Goal: Information Seeking & Learning: Find specific fact

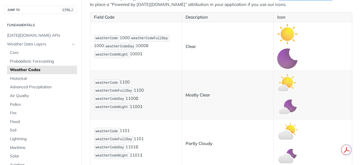
scroll to position [144, 0]
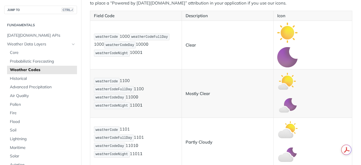
click at [202, 75] on td "Mostly Clear" at bounding box center [228, 93] width 92 height 49
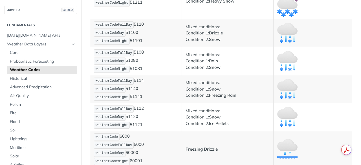
scroll to position [2271, 0]
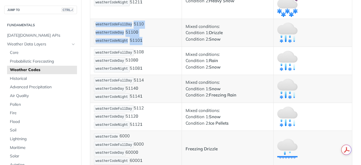
drag, startPoint x: 96, startPoint y: 26, endPoint x: 150, endPoint y: 43, distance: 57.1
click at [150, 43] on p "weatherCodeFullDay 5110 weatherCodeDay 5110 0 weatherCodeNight 5110 1" at bounding box center [136, 33] width 84 height 24
copy p "weatherCodeFullDay 5110 weatherCodeDay 5110 0 weatherCodeNight 5110 1"
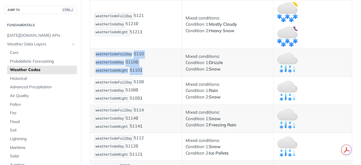
scroll to position [2242, 0]
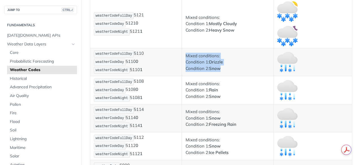
drag, startPoint x: 186, startPoint y: 57, endPoint x: 225, endPoint y: 70, distance: 41.3
click at [225, 70] on p "Mixed conditions: Condition 1: Drizzle Condition 2: Snow" at bounding box center [228, 62] width 84 height 19
copy p "Mixed conditions: Condition 1: Drizzle Condition 2: Snow"
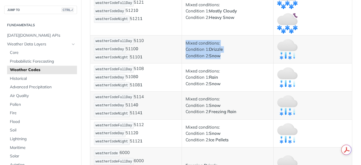
scroll to position [2264, 0]
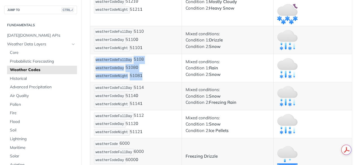
drag, startPoint x: 96, startPoint y: 60, endPoint x: 147, endPoint y: 78, distance: 54.1
click at [147, 78] on p "weatherCodeFullDay 5108 weatherCodeDay 5108 0 weatherCodeNight 5108 1" at bounding box center [136, 68] width 84 height 24
copy p "weatherCodeFullDay 5108 weatherCodeDay 5108 0 weatherCodeNight 5108 1"
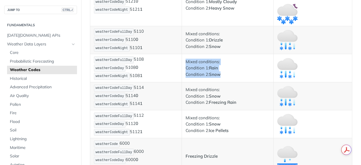
drag, startPoint x: 185, startPoint y: 62, endPoint x: 221, endPoint y: 76, distance: 39.1
click at [221, 76] on p "Mixed conditions: Condition 1: Rain Condition 2: Snow" at bounding box center [228, 68] width 84 height 19
copy p "Mixed conditions: Condition 1: Rain Condition 2: Snow"
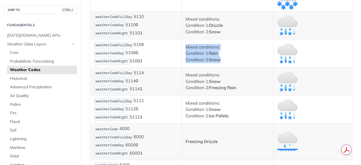
scroll to position [2279, 0]
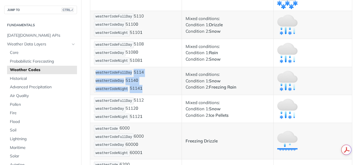
drag, startPoint x: 95, startPoint y: 72, endPoint x: 146, endPoint y: 90, distance: 53.9
click at [146, 90] on p "weatherCodeFullDay 5114 weatherCodeDay 5114 0 weatherCodeNight 5114 1" at bounding box center [136, 81] width 84 height 24
copy p "weatherCodeFullDay 5114 weatherCodeDay 5114 0 weatherCodeNight 5114 1"
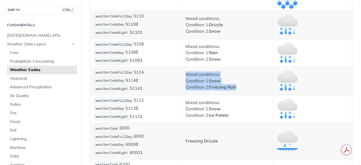
drag, startPoint x: 185, startPoint y: 74, endPoint x: 240, endPoint y: 92, distance: 57.5
click at [240, 92] on td "Mixed conditions: Condition 1: Snow Condition 2: Freezing Rain" at bounding box center [228, 81] width 92 height 28
copy p "Mixed conditions: Condition 1: Snow Condition 2: Freezing Rain"
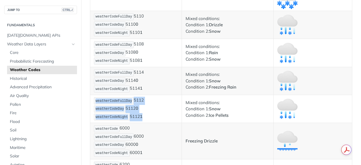
drag, startPoint x: 96, startPoint y: 102, endPoint x: 152, endPoint y: 119, distance: 58.7
click at [152, 119] on p "weatherCodeFullDay 5112 weatherCodeDay 5112 0 weatherCodeNight 5112 1" at bounding box center [136, 109] width 84 height 24
copy p "weatherCodeFullDay 5112 weatherCodeDay 5112 0 weatherCodeNight 5112 1"
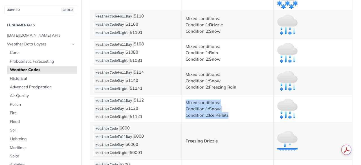
drag, startPoint x: 186, startPoint y: 103, endPoint x: 232, endPoint y: 116, distance: 48.1
click at [232, 116] on p "Mixed conditions: Condition 1: Snow Condition 2: Ice Pellets" at bounding box center [228, 109] width 84 height 19
copy p "Mixed conditions: Condition 1: Snow Condition 2: Ice Pellets"
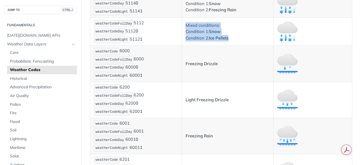
scroll to position [2355, 0]
